Goal: Information Seeking & Learning: Check status

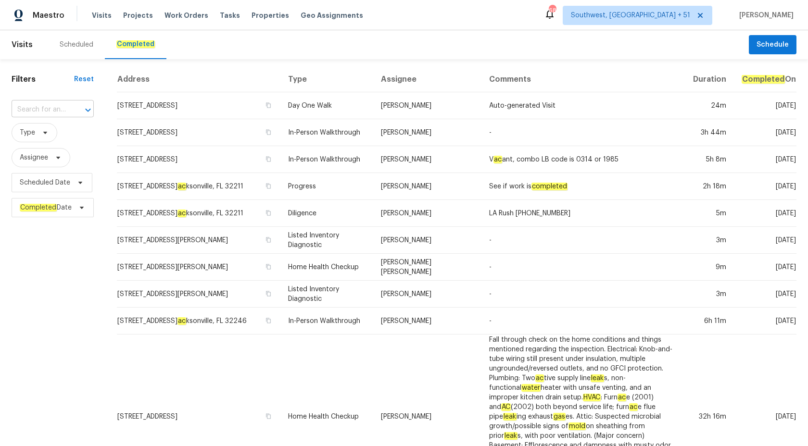
click at [43, 111] on input "text" at bounding box center [39, 109] width 55 height 15
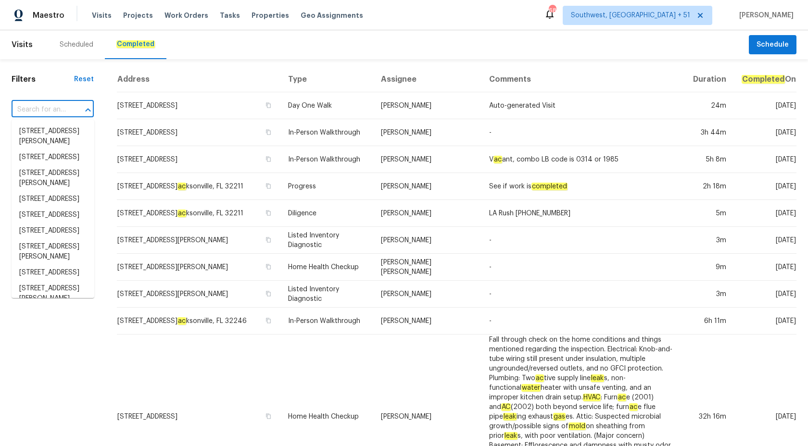
paste input "[STREET_ADDRESS]"
type input "[STREET_ADDRESS]"
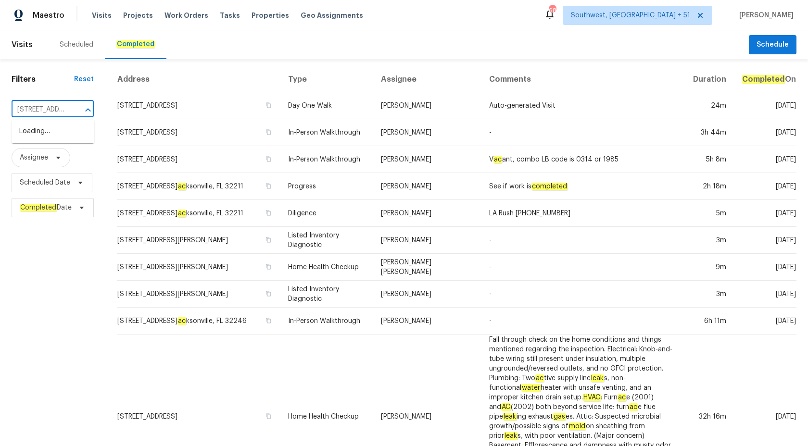
scroll to position [0, 67]
click at [53, 133] on li "[STREET_ADDRESS]" at bounding box center [53, 132] width 83 height 16
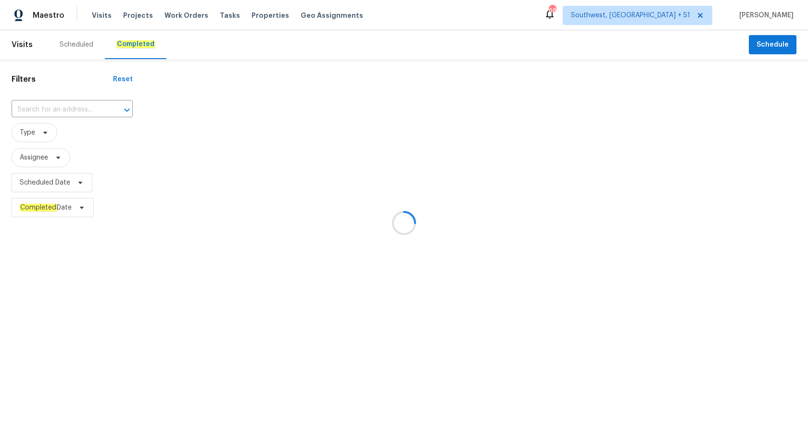
type input "[STREET_ADDRESS]"
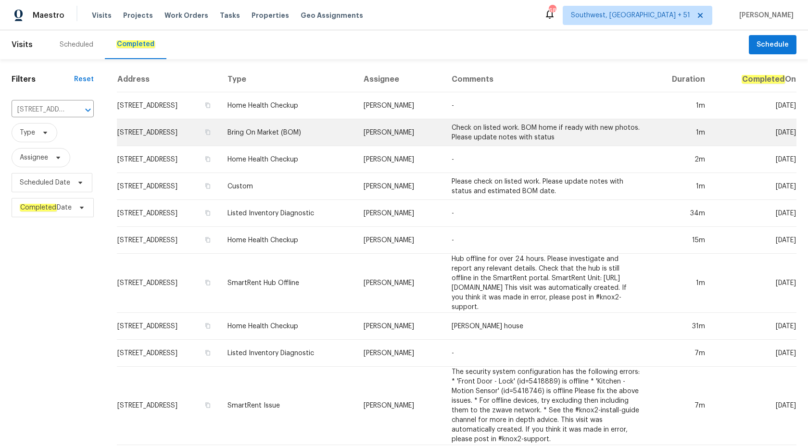
click at [308, 141] on td "Bring On Market (BOM)" at bounding box center [288, 132] width 136 height 27
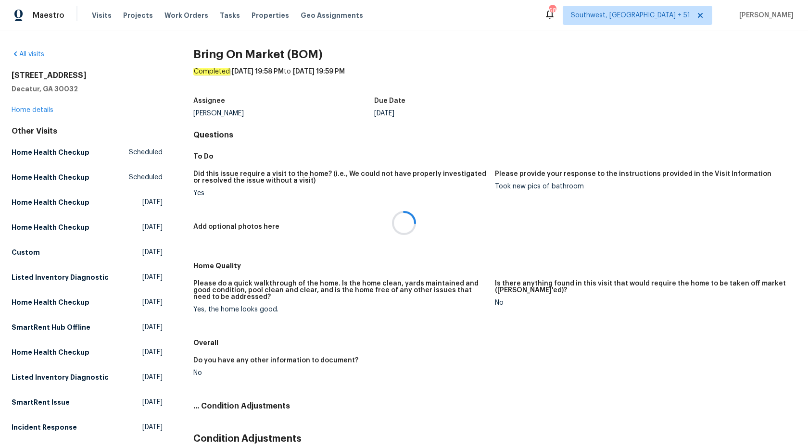
click at [27, 114] on div at bounding box center [404, 223] width 808 height 446
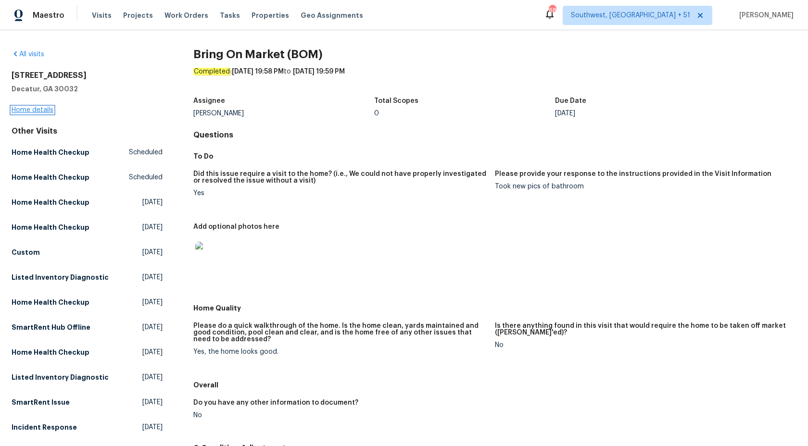
click at [25, 113] on link "Home details" at bounding box center [33, 110] width 42 height 7
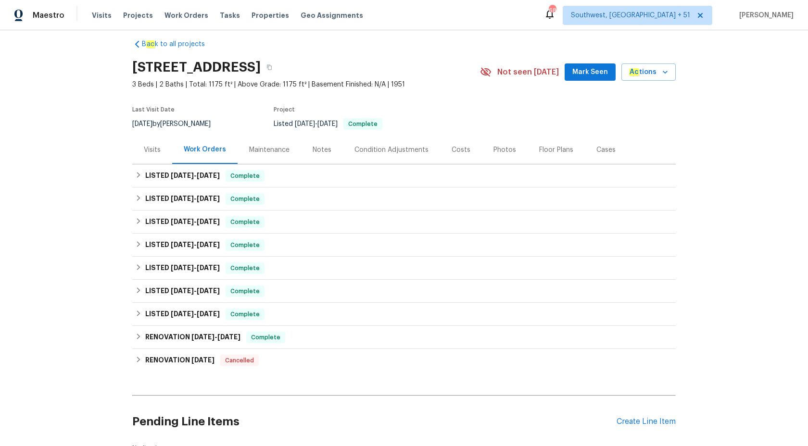
scroll to position [16, 0]
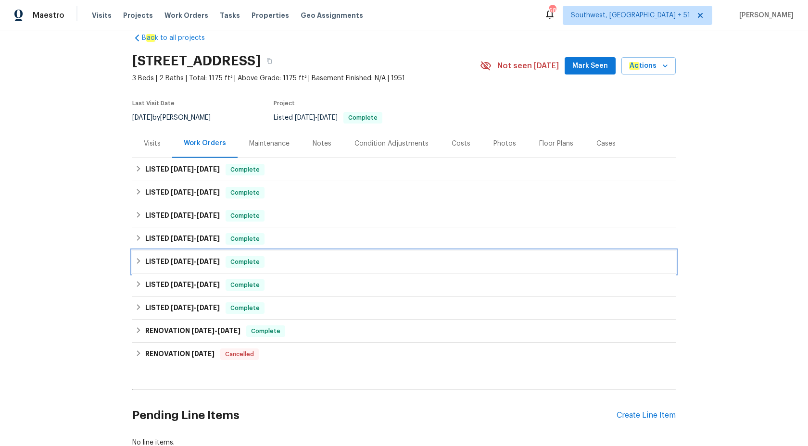
click at [211, 264] on span "[DATE]" at bounding box center [208, 261] width 23 height 7
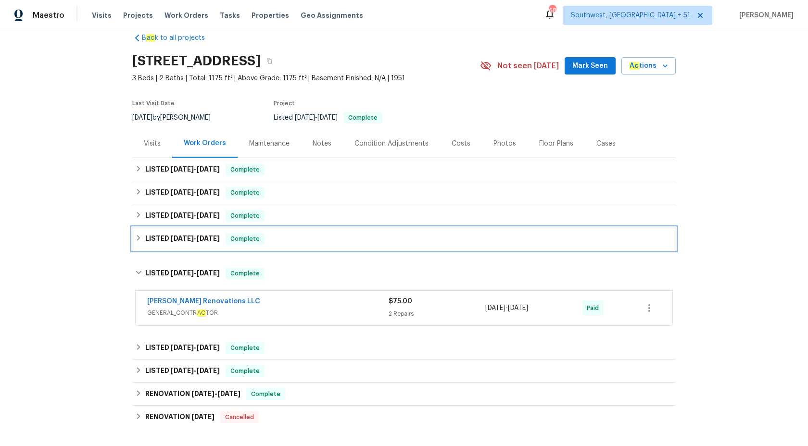
click at [225, 245] on div "LISTED [DATE] - [DATE] Complete" at bounding box center [403, 238] width 543 height 23
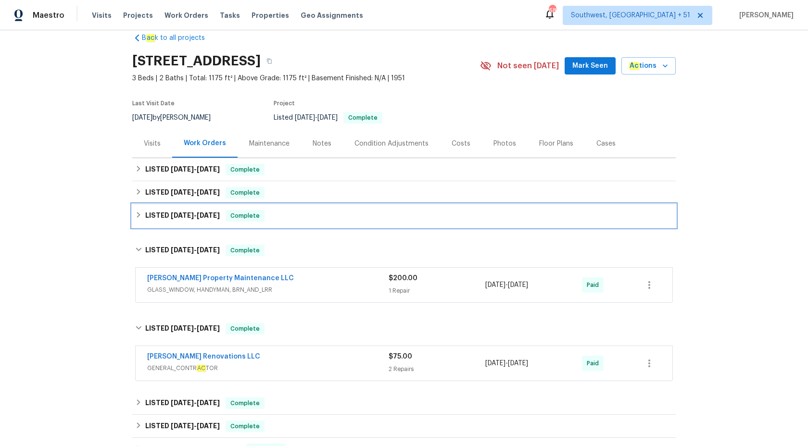
click at [230, 226] on div "LISTED [DATE] - [DATE] Complete" at bounding box center [403, 215] width 543 height 23
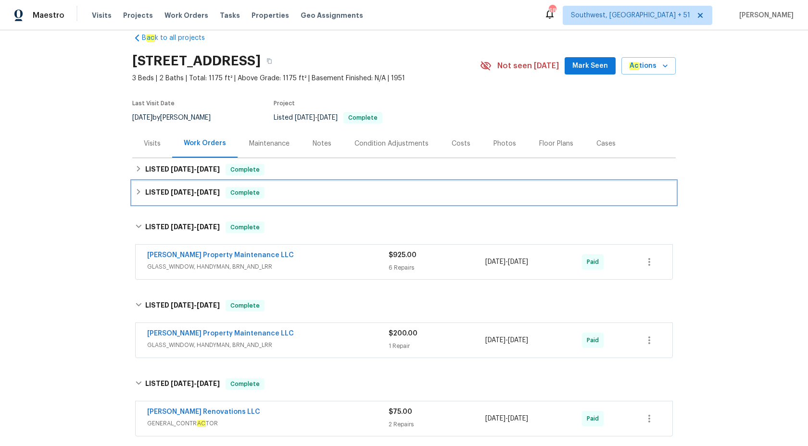
click at [242, 198] on div "Complete" at bounding box center [245, 193] width 39 height 12
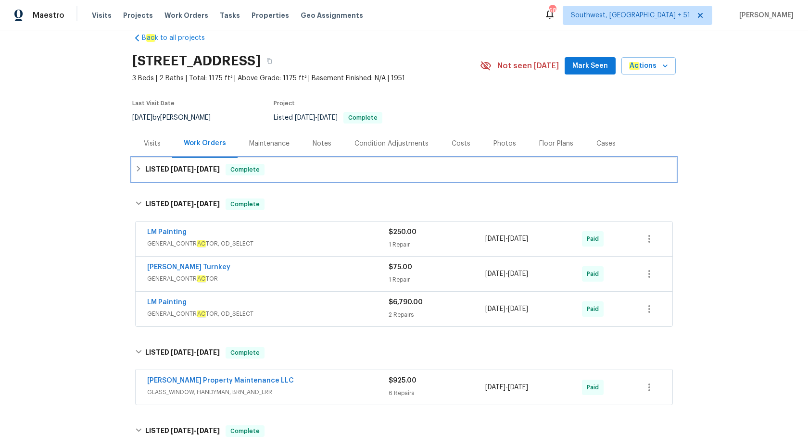
click at [241, 174] on span "Complete" at bounding box center [244, 170] width 37 height 10
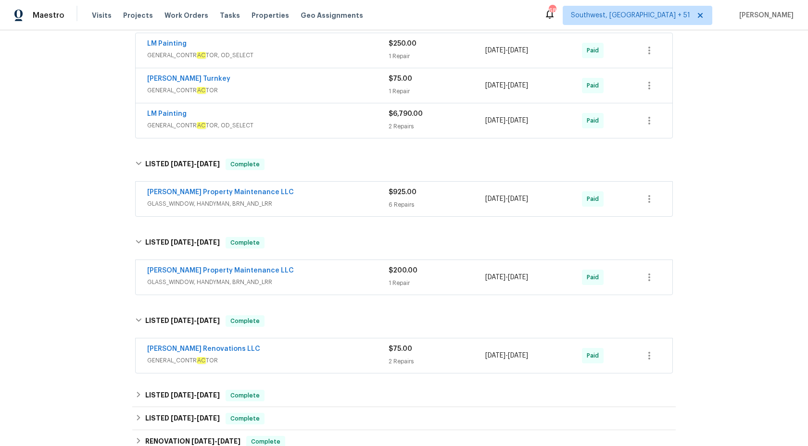
scroll to position [269, 0]
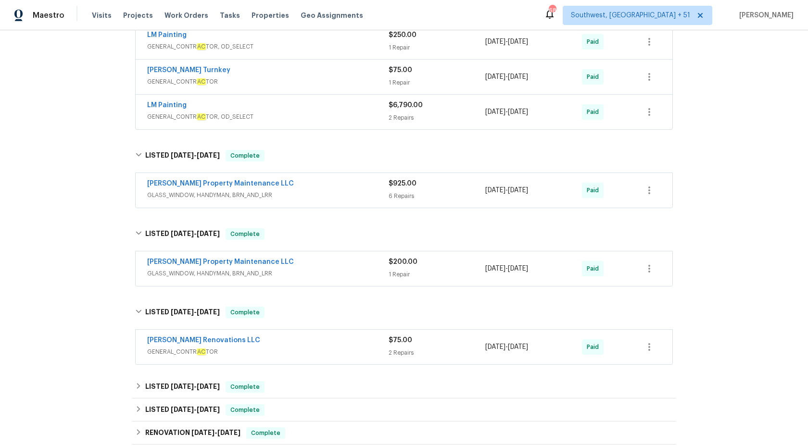
click at [324, 265] on div "[PERSON_NAME] Property Maintenance LLC" at bounding box center [267, 263] width 241 height 12
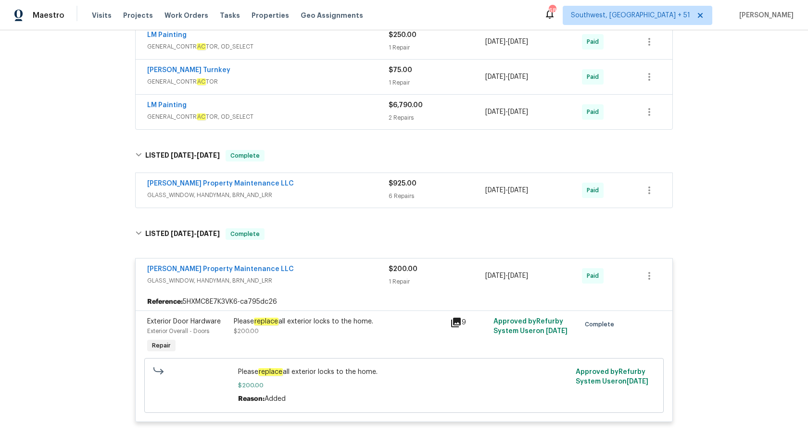
click at [330, 278] on span "GLASS_WINDOW, HANDYMAN, BRN_AND_LRR" at bounding box center [267, 281] width 241 height 10
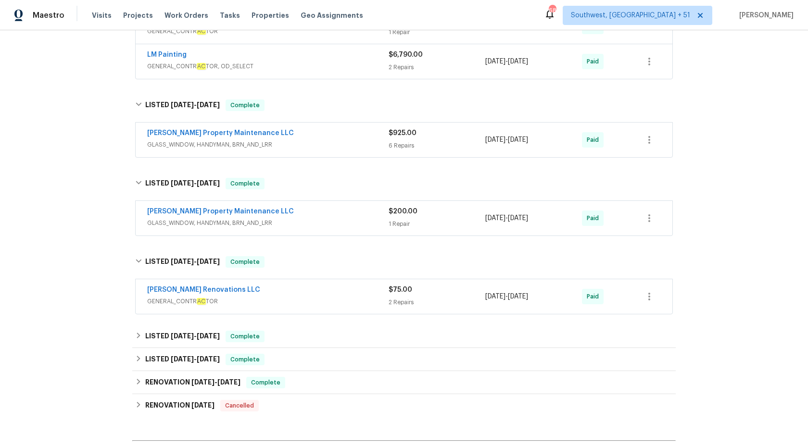
scroll to position [323, 0]
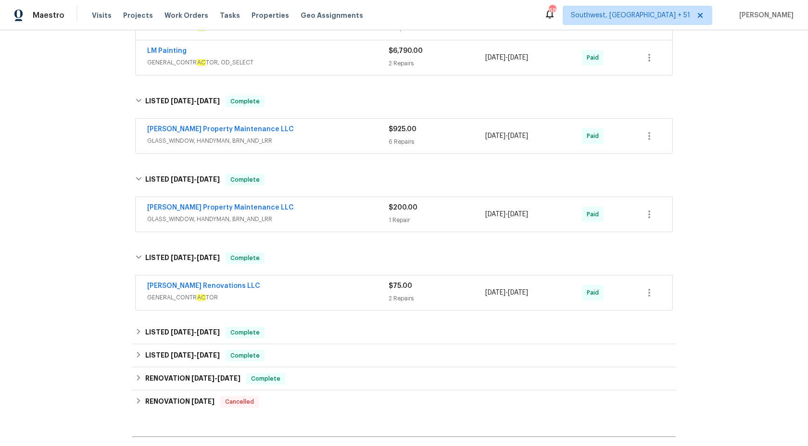
click at [329, 288] on div "[PERSON_NAME] Renovations LLC" at bounding box center [267, 287] width 241 height 12
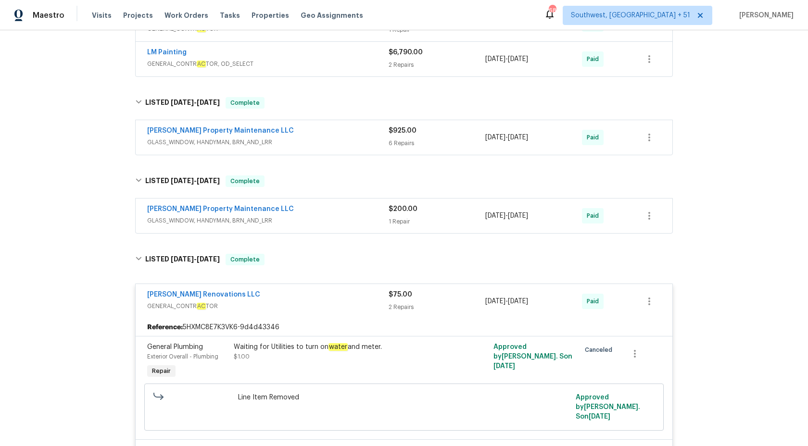
scroll to position [233, 0]
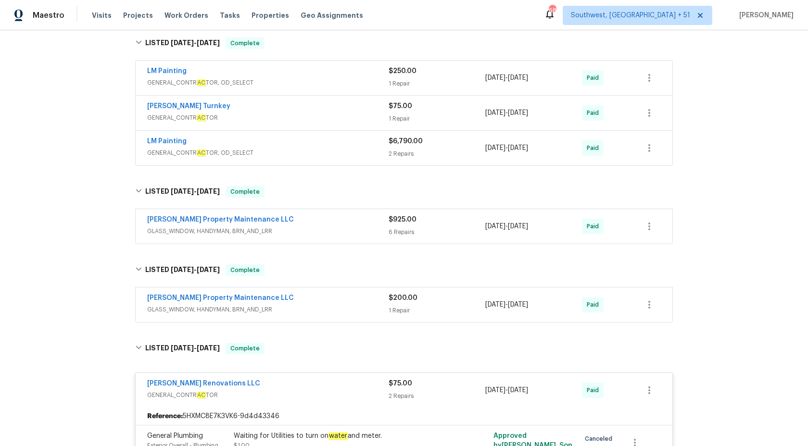
click at [385, 397] on span "GENERAL_CONTR AC TOR" at bounding box center [267, 395] width 241 height 10
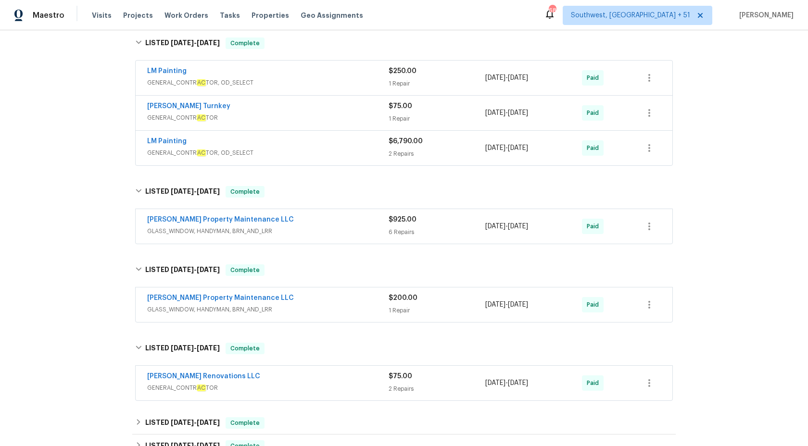
click at [371, 309] on span "GLASS_WINDOW, HANDYMAN, BRN_AND_LRR" at bounding box center [267, 310] width 241 height 10
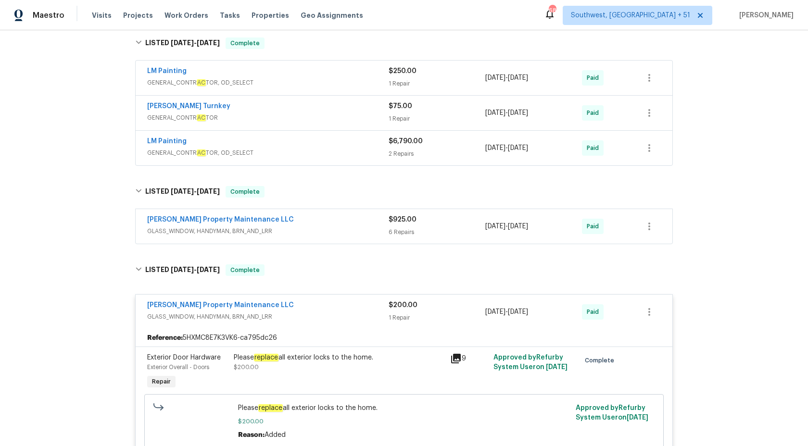
click at [371, 309] on div "[PERSON_NAME] Property Maintenance LLC" at bounding box center [267, 307] width 241 height 12
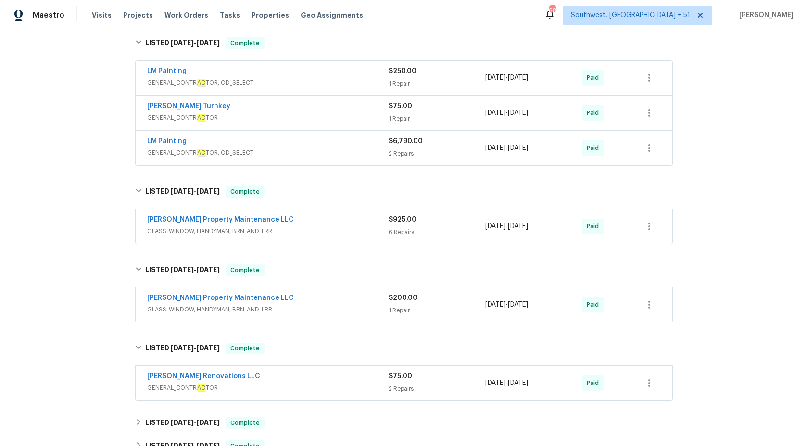
click at [364, 223] on div "[PERSON_NAME] Property Maintenance LLC" at bounding box center [267, 221] width 241 height 12
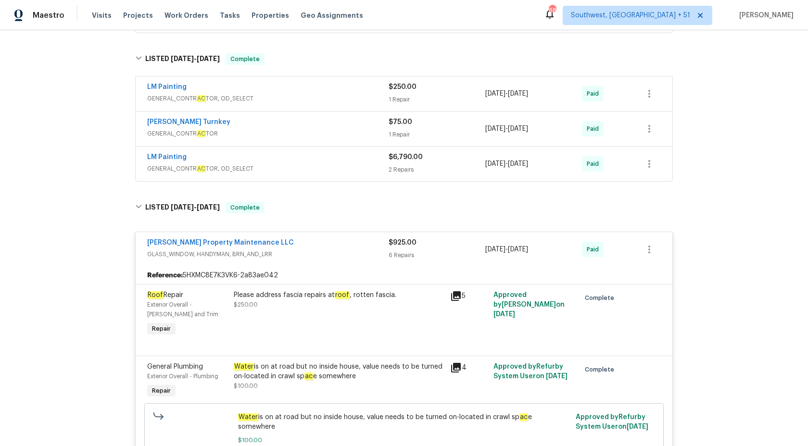
scroll to position [114, 0]
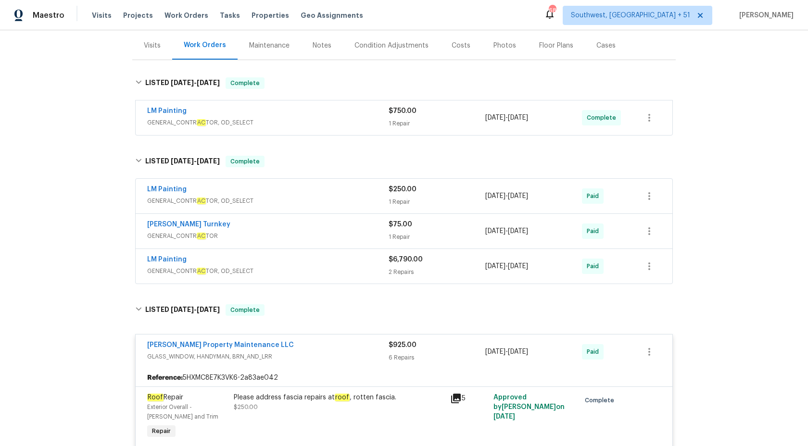
click at [350, 269] on span "GENERAL_CONTR AC TOR, OD_SELECT" at bounding box center [267, 271] width 241 height 10
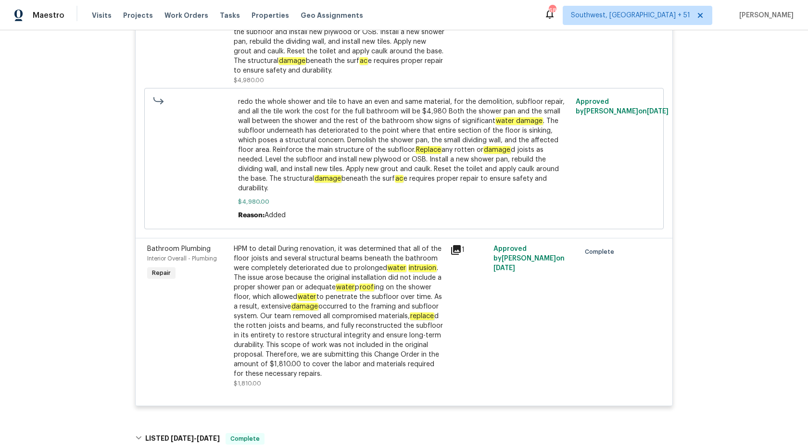
scroll to position [514, 0]
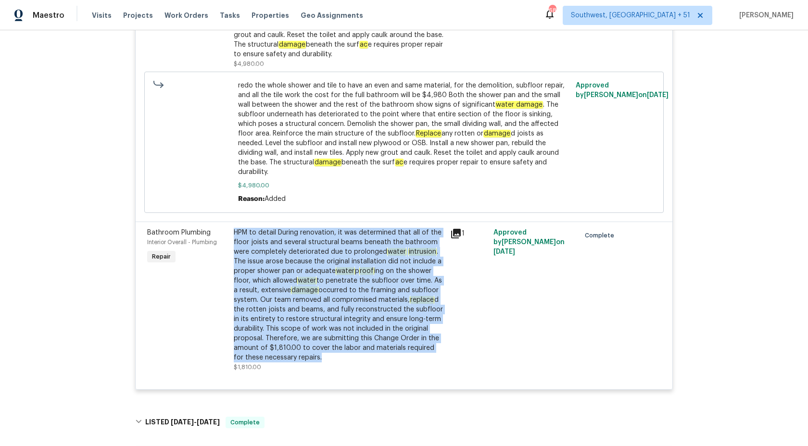
copy div "HPM to detail During renovation, it was determined that all of the floor joists…"
drag, startPoint x: 232, startPoint y: 211, endPoint x: 320, endPoint y: 335, distance: 152.1
click at [320, 335] on div "HPM to detail During renovation, it was determined that all of the floor joists…" at bounding box center [339, 300] width 216 height 150
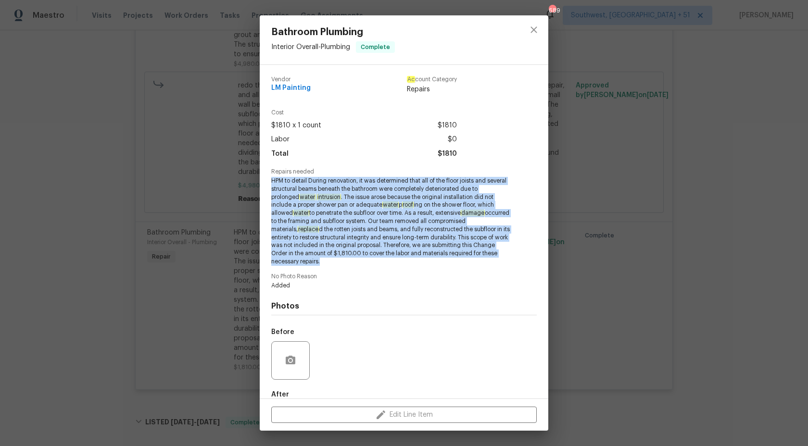
drag, startPoint x: 272, startPoint y: 181, endPoint x: 309, endPoint y: 260, distance: 87.8
click at [309, 260] on span "HPM to detail During renovation, it was determined that all of the floor joists…" at bounding box center [390, 221] width 239 height 89
copy span "HPM to detail During renovation, it was determined that all of the floor joists…"
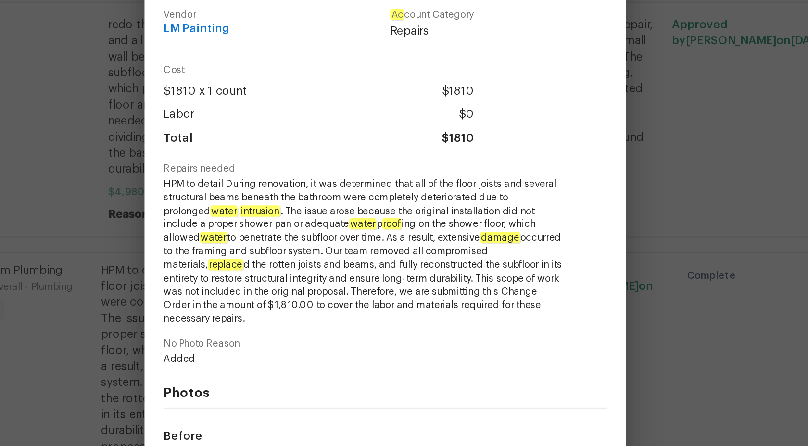
click at [641, 177] on div "Bathroom Plumbing Interior Overall - Plumbing Complete Vendor LM Painting Ac co…" at bounding box center [404, 223] width 808 height 446
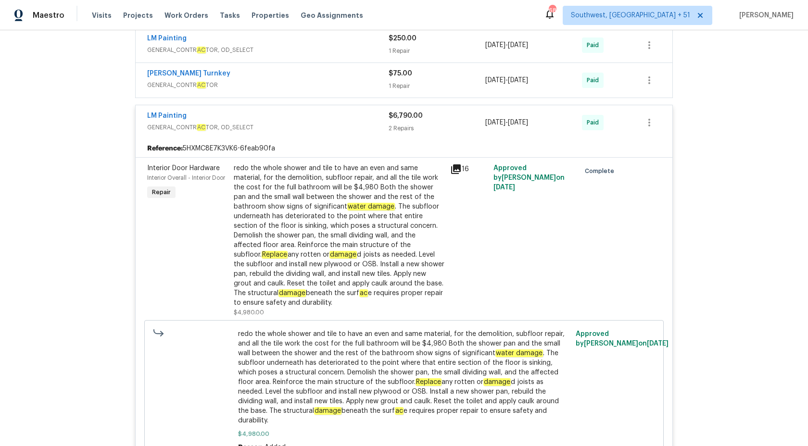
scroll to position [264, 0]
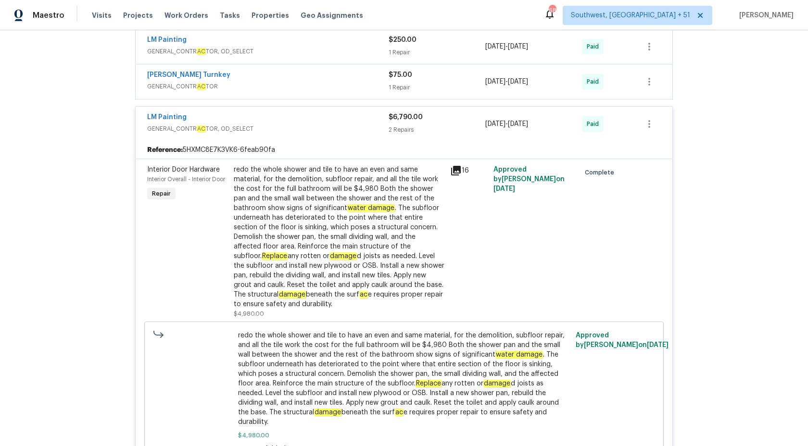
click at [398, 192] on div "redo the whole shower and tile to have an even and same material, for the demol…" at bounding box center [339, 237] width 211 height 144
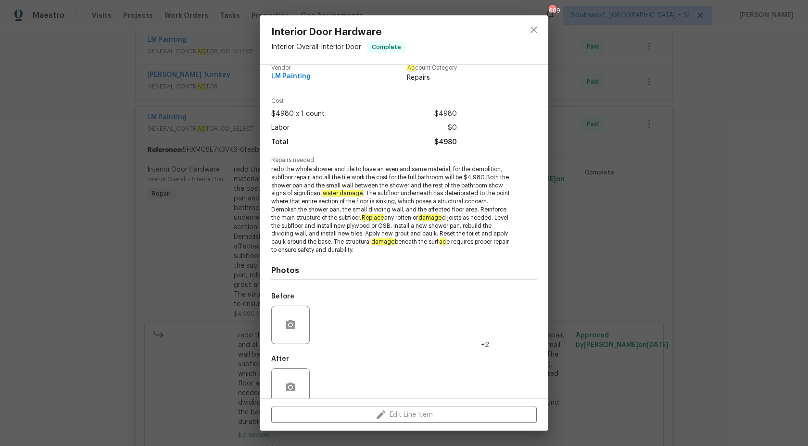
scroll to position [29, 0]
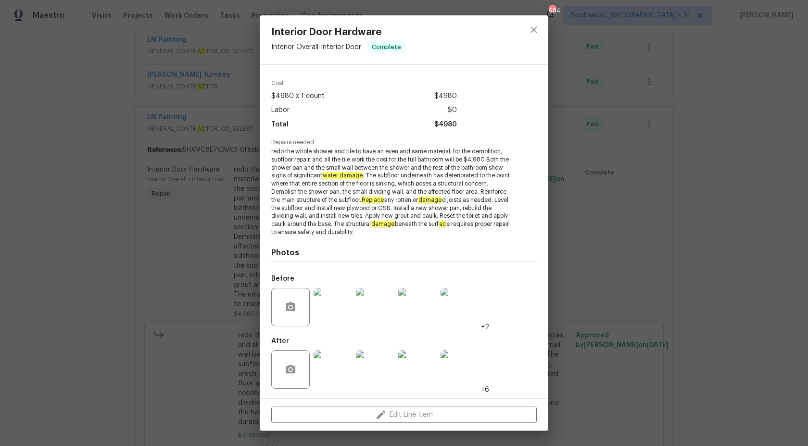
click at [722, 190] on div "Interior Door Hardware Interior Overall - Interior Door Complete Vendor LM Pain…" at bounding box center [404, 223] width 808 height 446
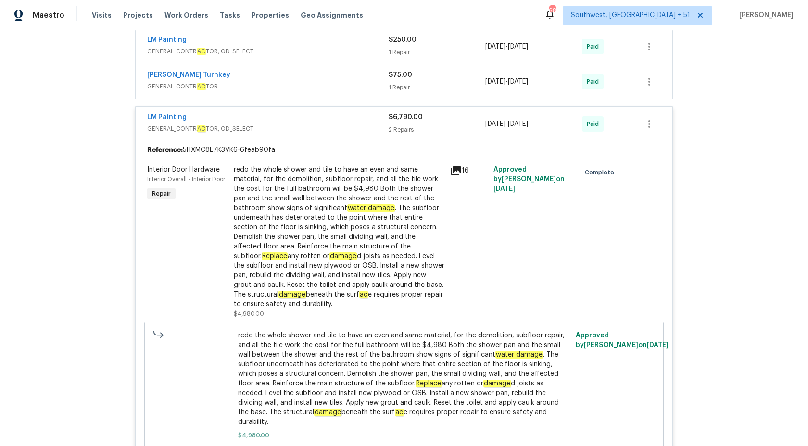
click at [411, 116] on span "$6,790.00" at bounding box center [406, 117] width 34 height 7
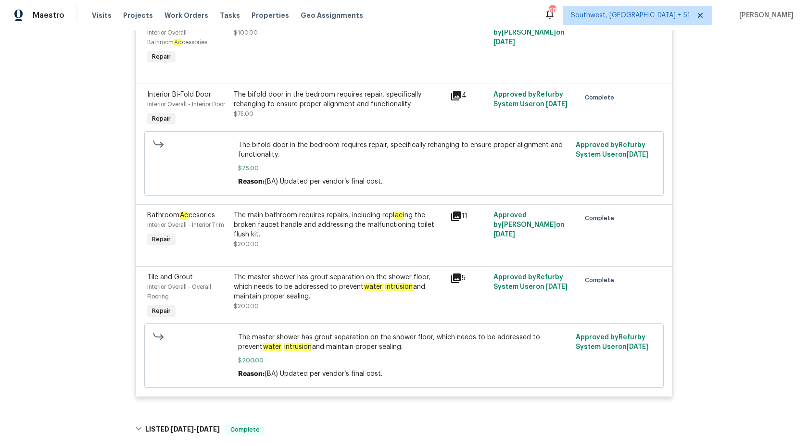
scroll to position [682, 0]
click at [326, 299] on div "The master shower has grout separation on the shower floor, which needs to be a…" at bounding box center [339, 291] width 211 height 38
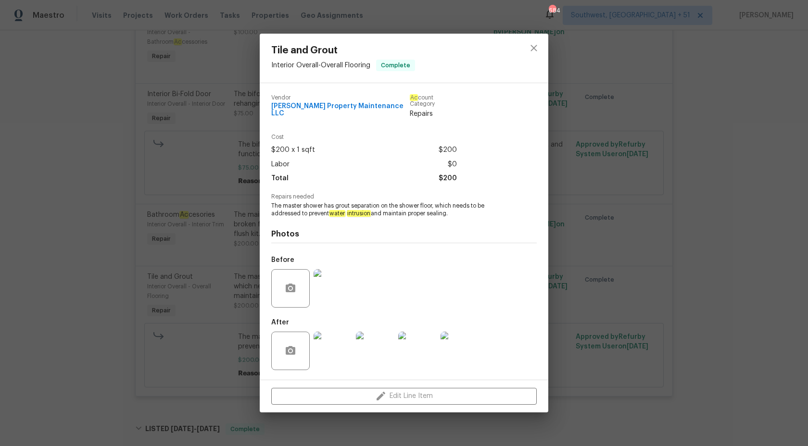
click at [315, 208] on span "The master shower has grout separation on the shower floor, which needs to be a…" at bounding box center [390, 210] width 239 height 16
copy span "The master shower has grout separation on the shower floor, which needs to be a…"
click at [415, 223] on div "Photos Before After" at bounding box center [403, 297] width 265 height 158
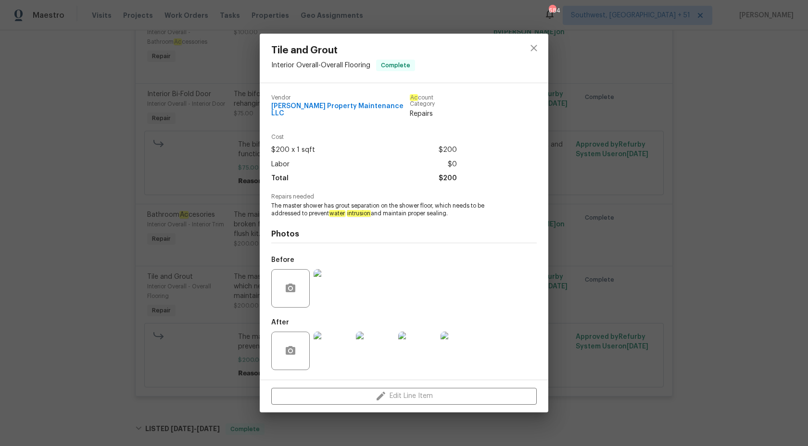
click at [146, 174] on div "Tile and Grout Interior Overall - Overall Flooring Complete Vendor [PERSON_NAME…" at bounding box center [404, 223] width 808 height 446
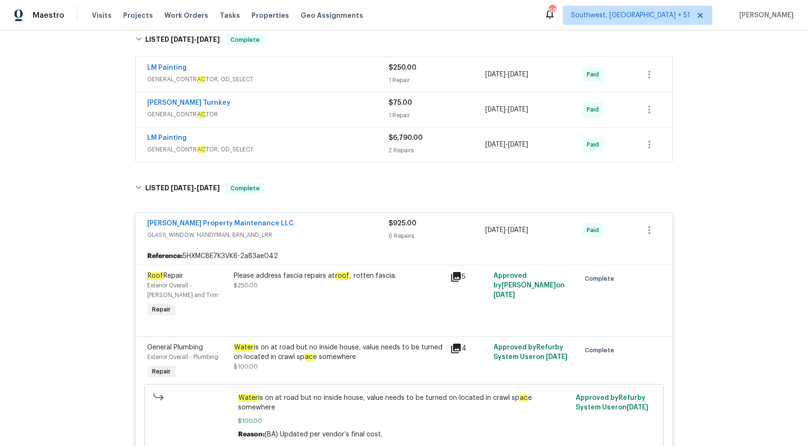
scroll to position [235, 0]
click at [410, 233] on div "6 Repairs" at bounding box center [437, 238] width 97 height 10
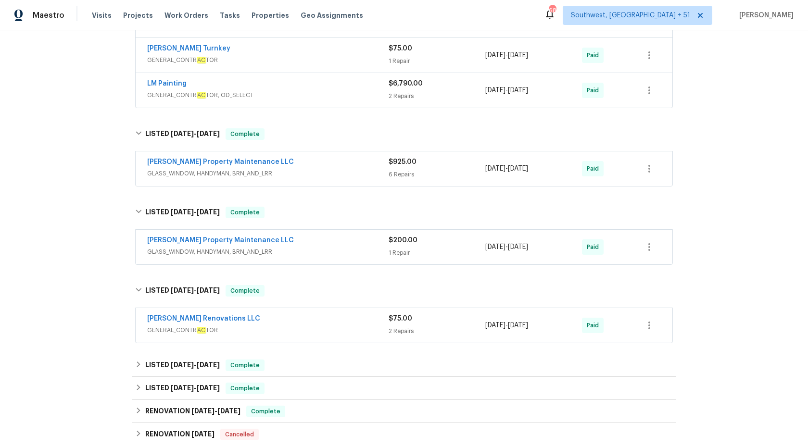
scroll to position [318, 0]
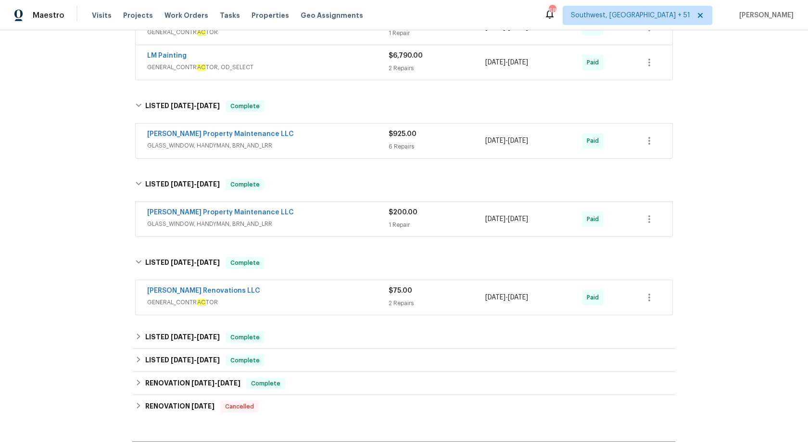
click at [402, 221] on div "1 Repair" at bounding box center [437, 225] width 97 height 10
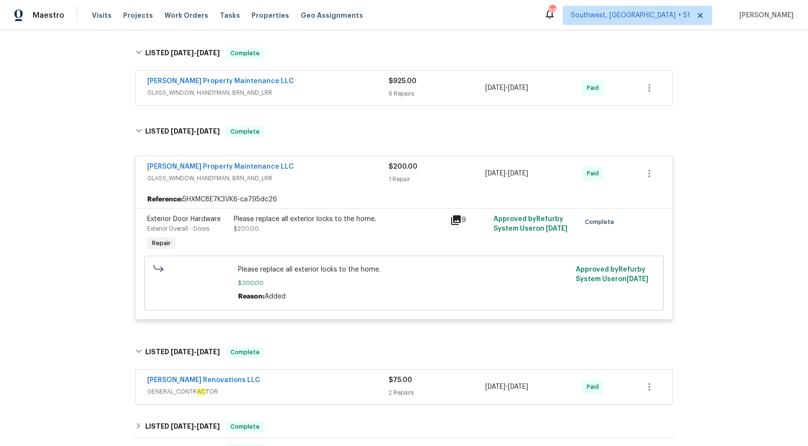
scroll to position [385, 0]
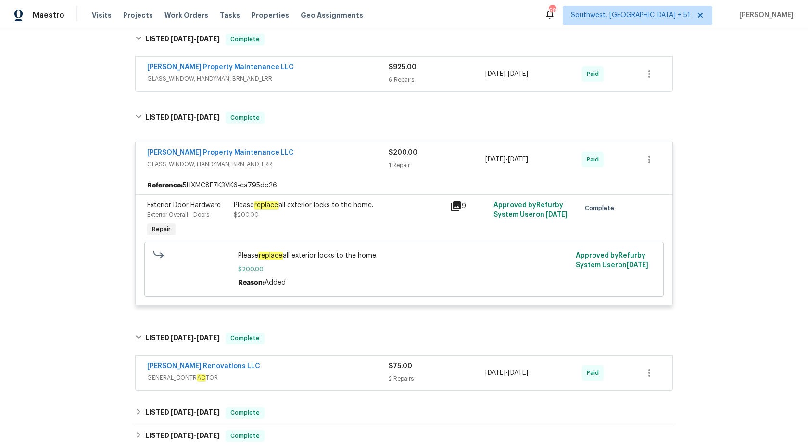
click at [405, 158] on div "$200.00 1 Repair" at bounding box center [437, 159] width 97 height 23
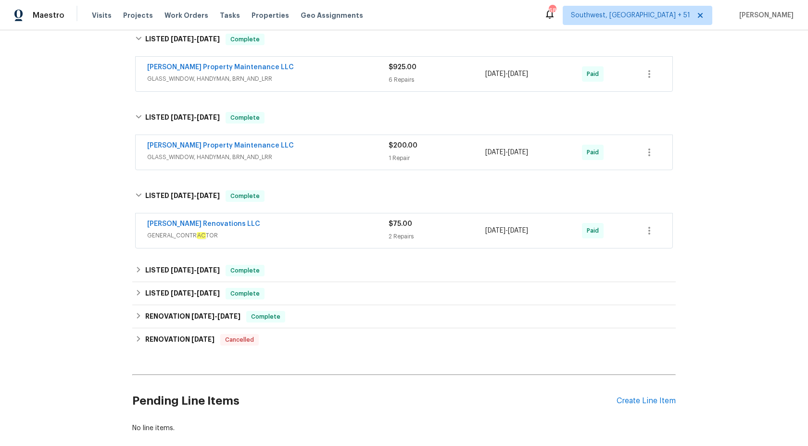
click at [391, 232] on div "2 Repairs" at bounding box center [437, 237] width 97 height 10
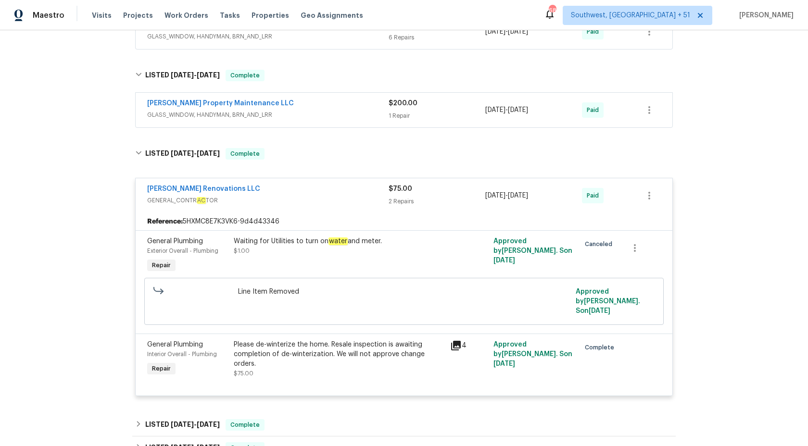
scroll to position [428, 0]
click at [396, 202] on div "2 Repairs" at bounding box center [437, 201] width 97 height 10
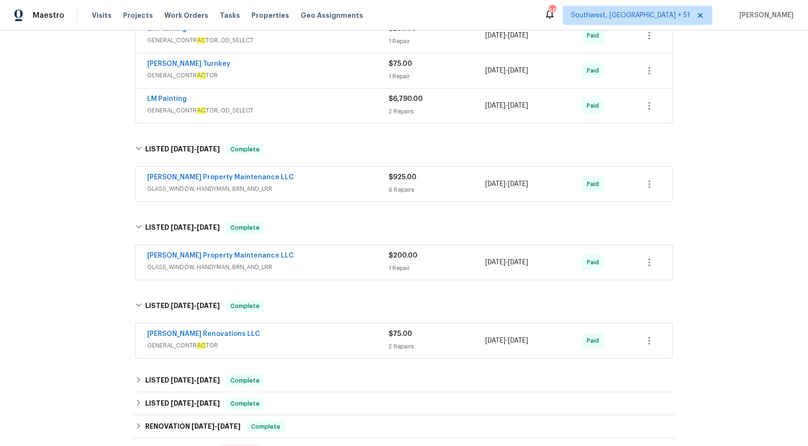
scroll to position [270, 0]
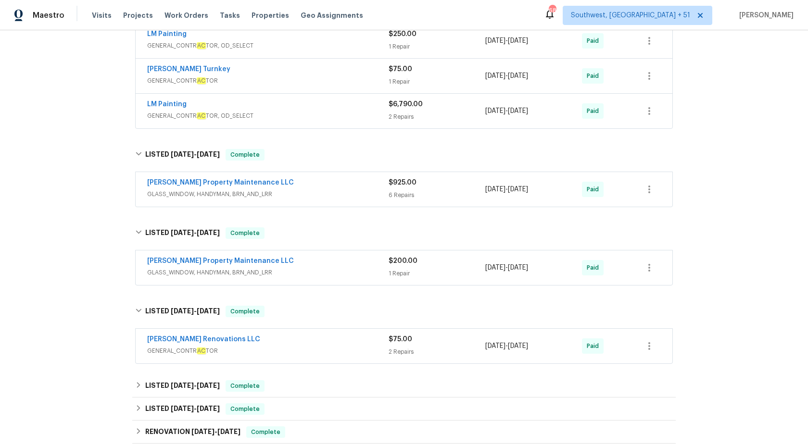
click at [417, 269] on div "1 Repair" at bounding box center [437, 274] width 97 height 10
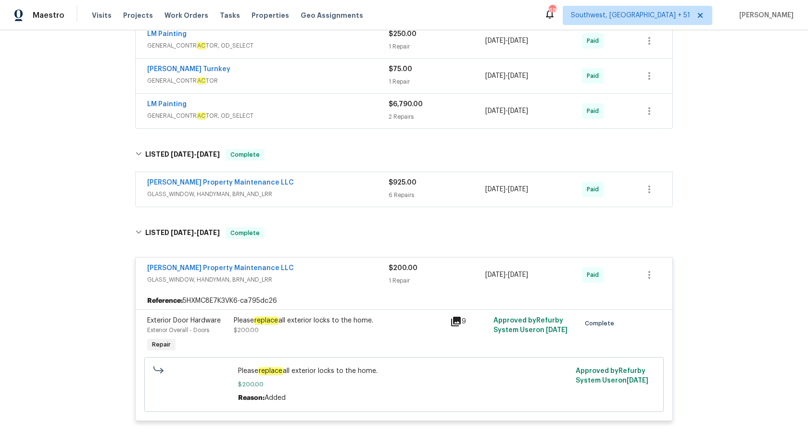
click at [427, 270] on div "$200.00" at bounding box center [437, 268] width 97 height 10
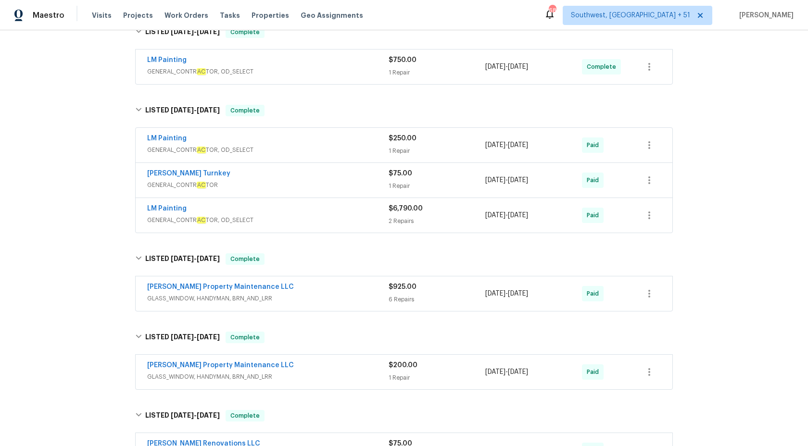
scroll to position [151, 0]
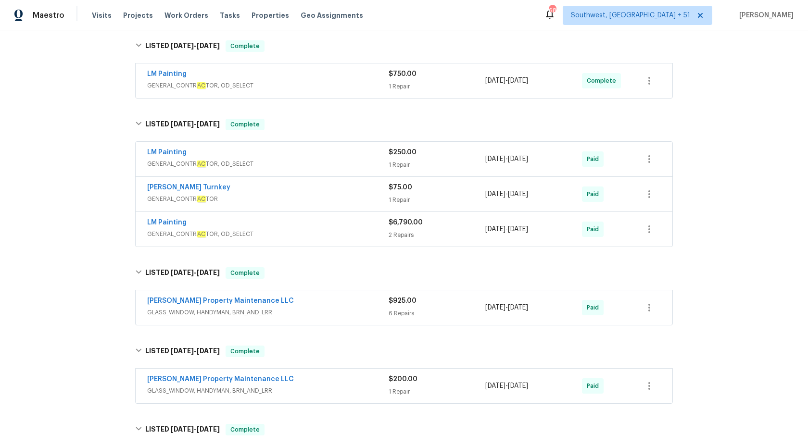
click at [435, 232] on div "2 Repairs" at bounding box center [437, 235] width 97 height 10
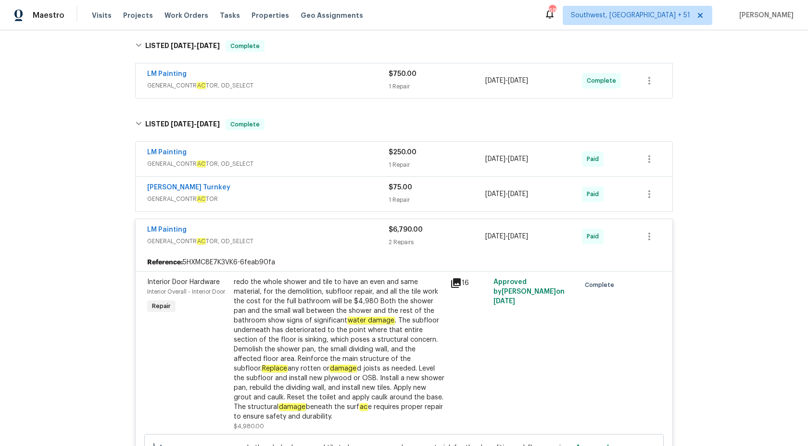
click at [435, 232] on div "$6,790.00" at bounding box center [437, 230] width 97 height 10
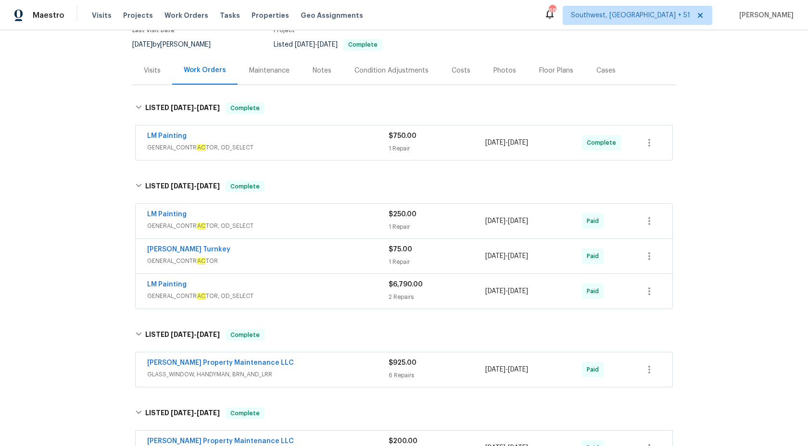
scroll to position [88, 0]
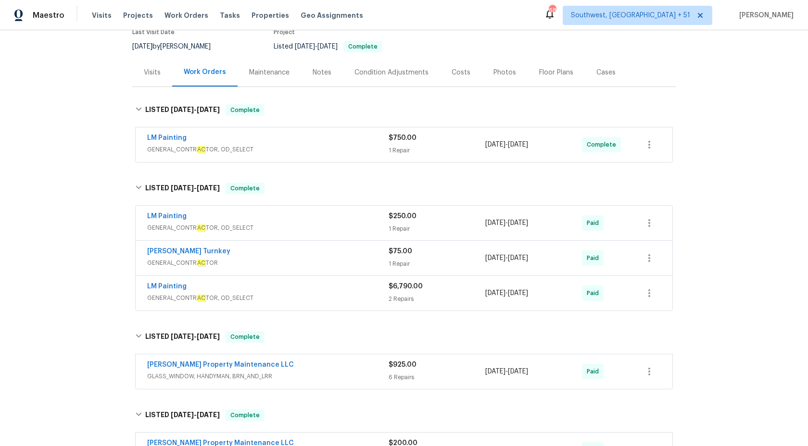
click at [357, 149] on span "GENERAL_CONTR AC TOR, OD_SELECT" at bounding box center [267, 150] width 241 height 10
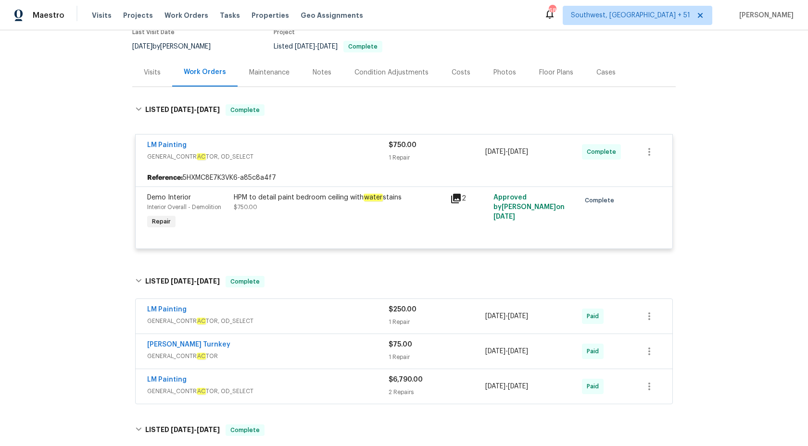
click at [357, 149] on div "LM Painting" at bounding box center [267, 146] width 241 height 12
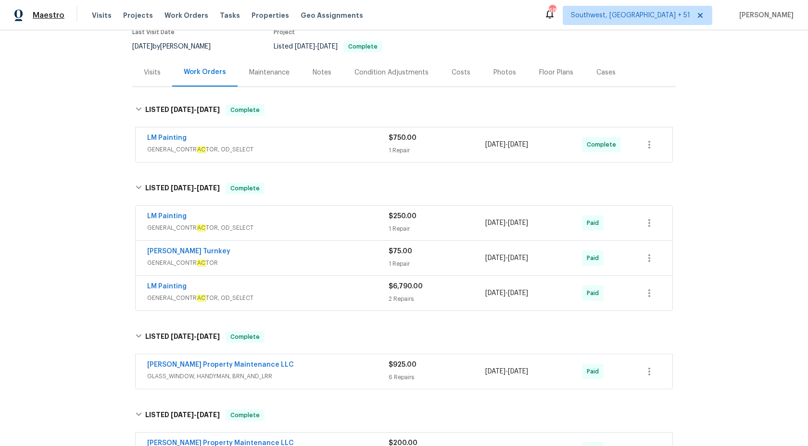
click at [57, 18] on span "Maestro" at bounding box center [49, 16] width 32 height 10
